Goal: Information Seeking & Learning: Learn about a topic

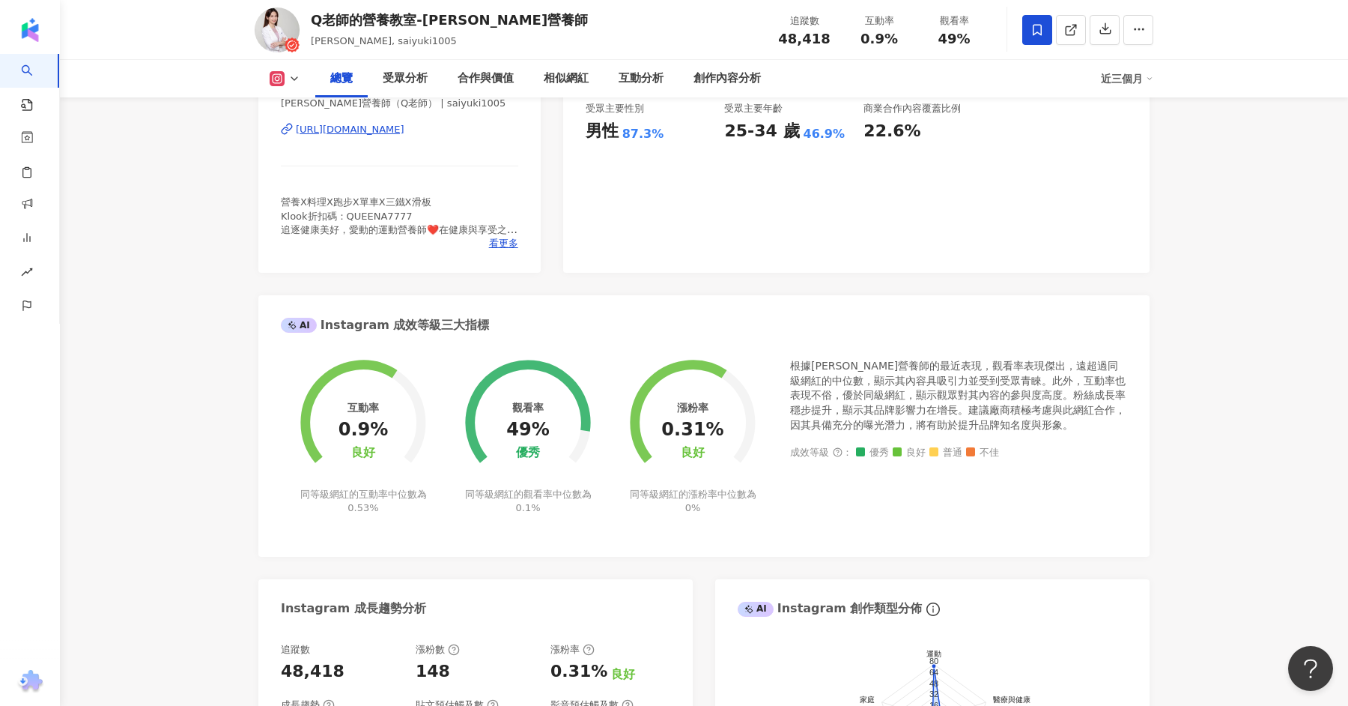
scroll to position [240, 0]
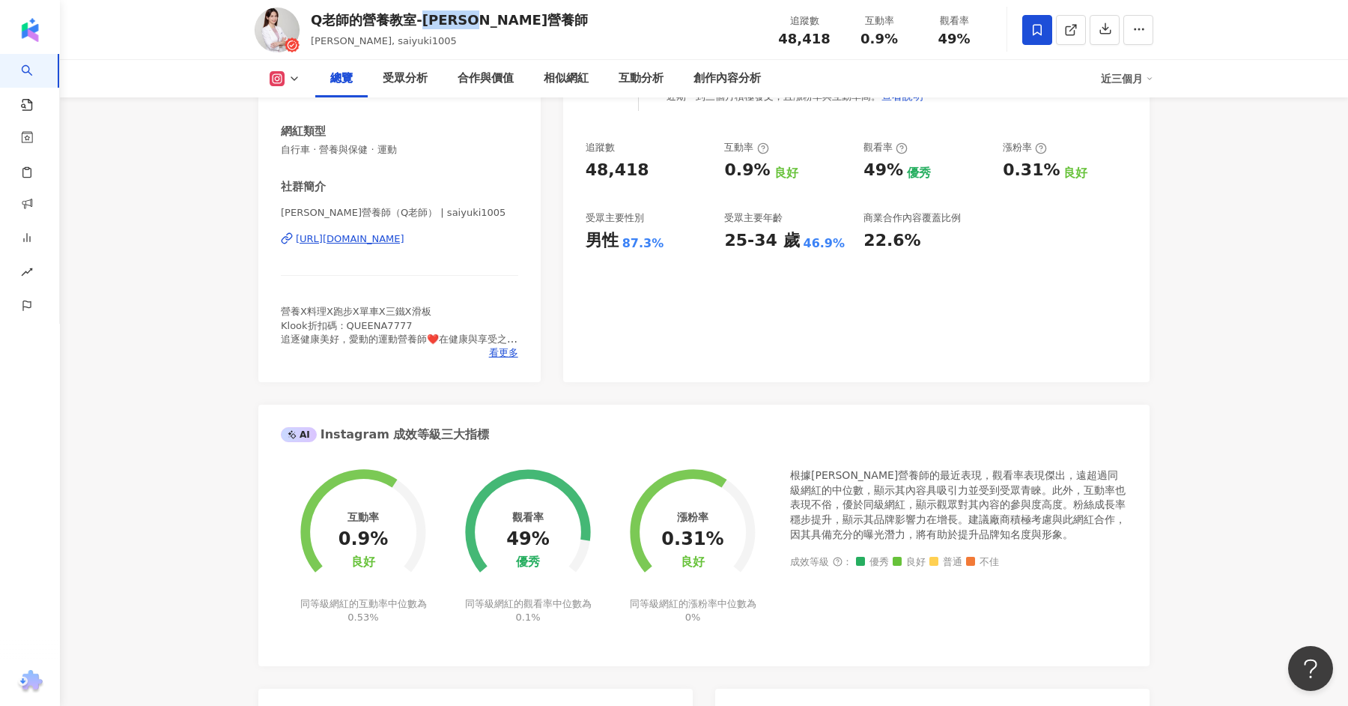
drag, startPoint x: 419, startPoint y: 18, endPoint x: 533, endPoint y: 16, distance: 113.1
click at [533, 17] on div "Q老師的營養教室-張佩蓉營養師 Queena Chang, saiyuki1005 追蹤數 48,418 互動率 0.9% 觀看率 49%" at bounding box center [704, 29] width 959 height 59
copy div "張佩蓉營養師"
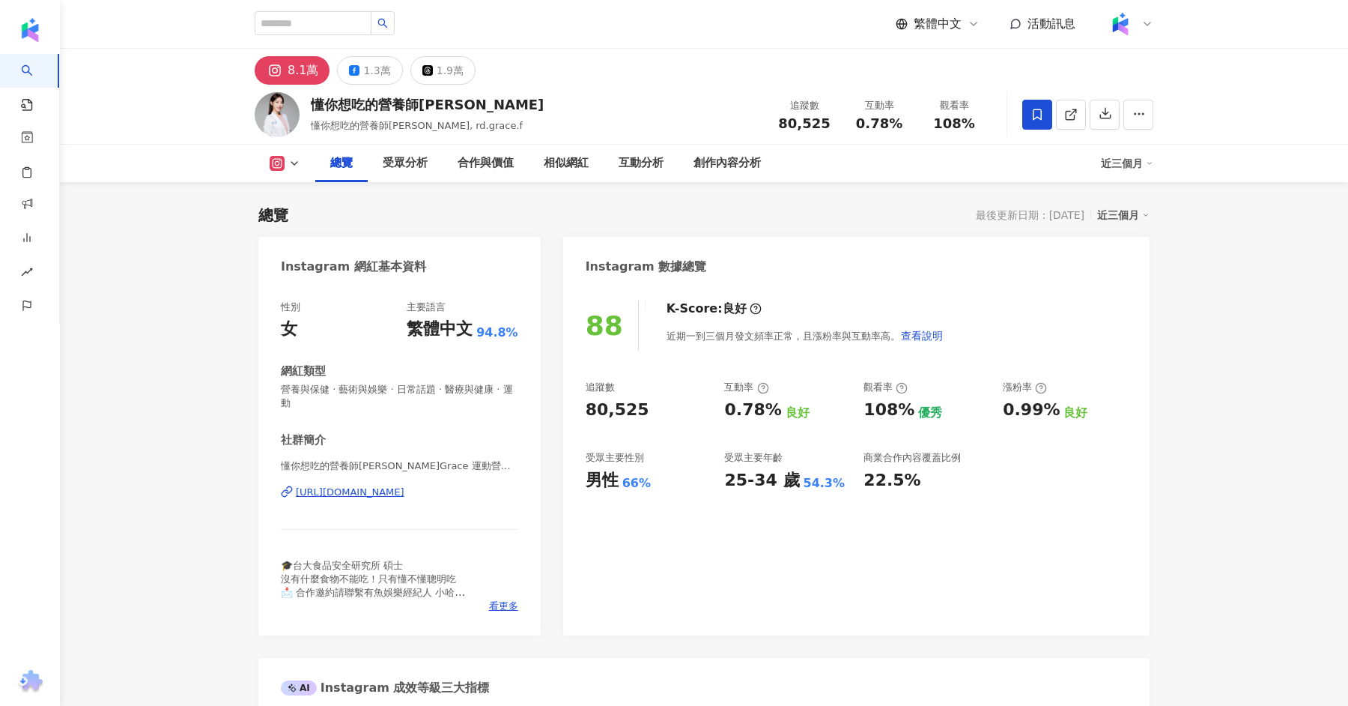
click at [404, 485] on div "https://www.instagram.com/rd.grace.f/" at bounding box center [350, 491] width 109 height 13
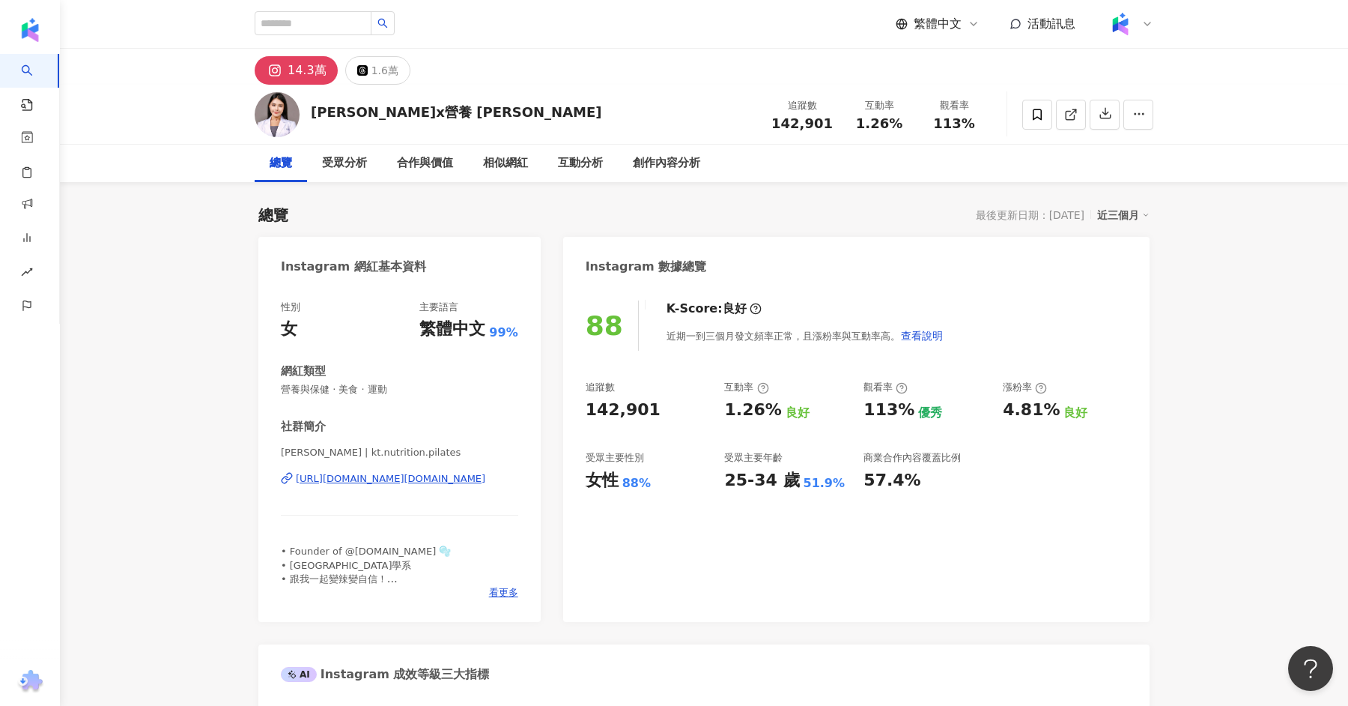
click at [361, 478] on div "[URL][DOMAIN_NAME][DOMAIN_NAME]" at bounding box center [390, 478] width 189 height 13
